Goal: Information Seeking & Learning: Learn about a topic

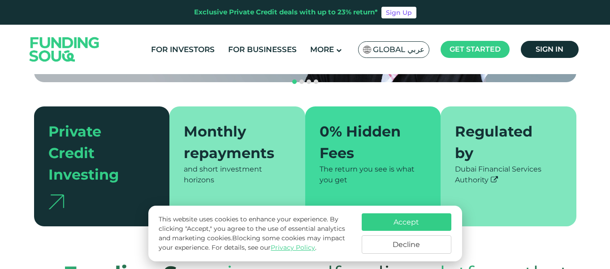
scroll to position [213, 0]
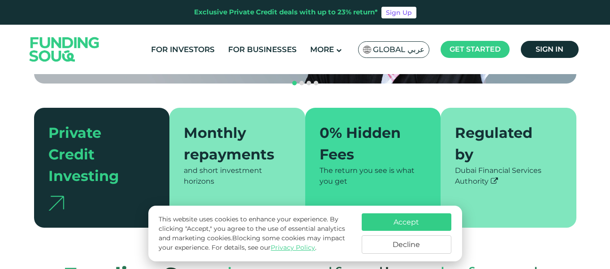
click at [390, 218] on button "Accept" at bounding box center [407, 221] width 90 height 17
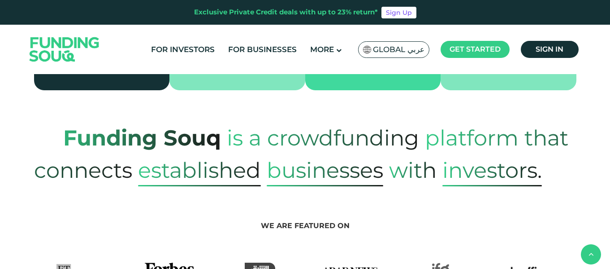
scroll to position [350, 0]
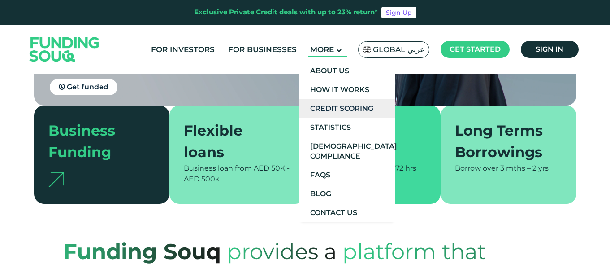
click at [329, 104] on link "Credit Scoring" at bounding box center [347, 108] width 96 height 19
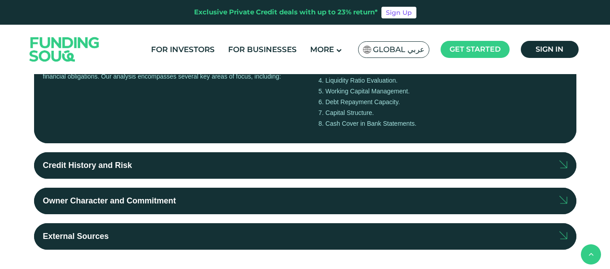
scroll to position [278, 0]
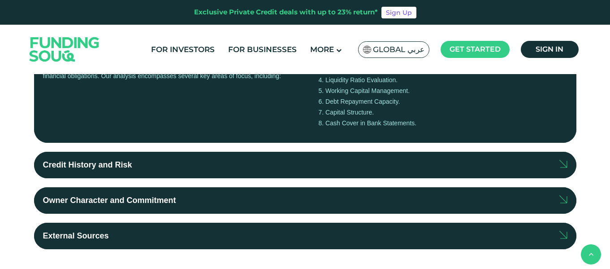
click at [293, 164] on label "Credit History and Risk" at bounding box center [305, 165] width 543 height 26
click at [0, 0] on input "Credit History and Risk" at bounding box center [0, 0] width 0 height 0
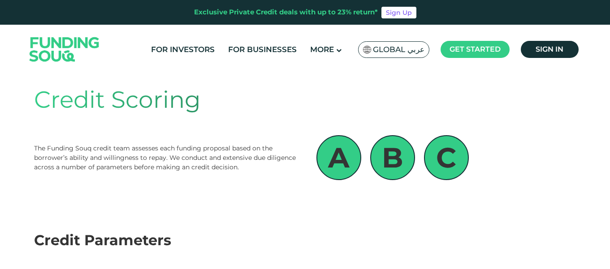
scroll to position [0, 0]
